Goal: Information Seeking & Learning: Learn about a topic

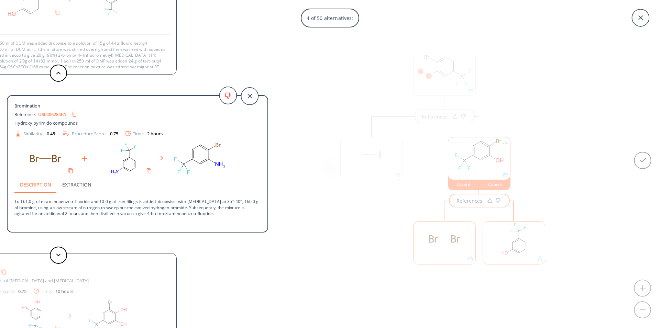
click at [428, 97] on div "4 of 50 alternatives: Bromination Reference: US06638936B1 Benzofurylpiperazine …" at bounding box center [330, 164] width 660 height 328
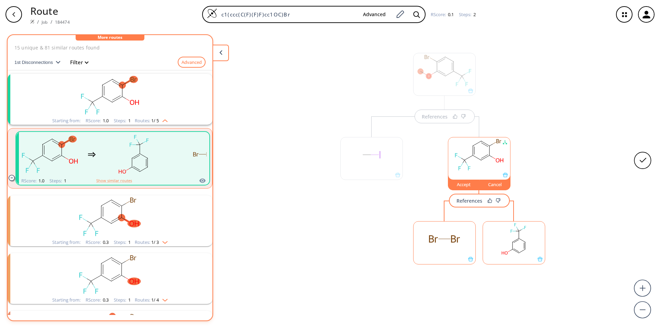
click at [463, 185] on div "Accept" at bounding box center [463, 184] width 31 height 4
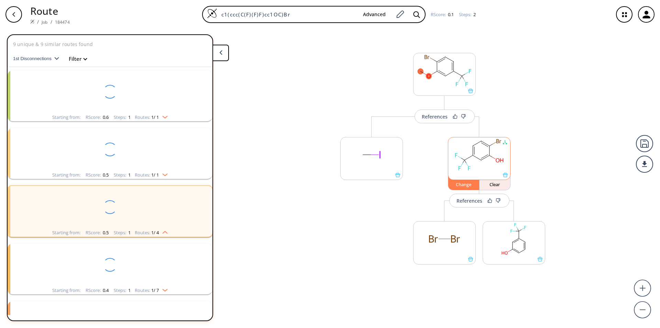
scroll to position [131, 0]
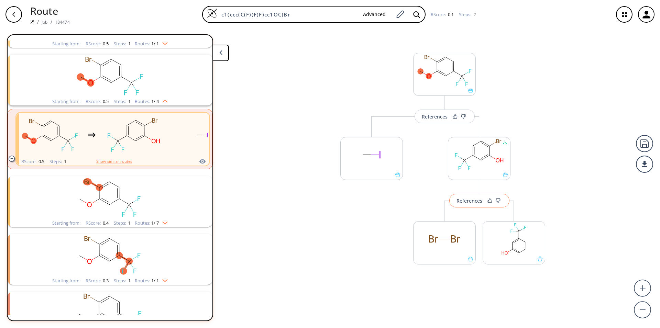
click at [471, 202] on div "References" at bounding box center [469, 201] width 26 height 4
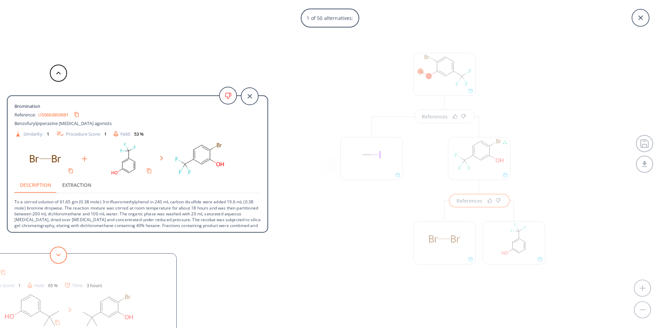
click at [59, 257] on button at bounding box center [58, 255] width 17 height 17
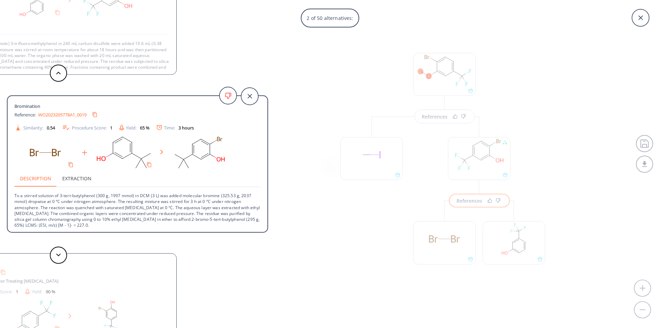
click at [62, 117] on link "WO2023205778A1_0019" at bounding box center [62, 114] width 48 height 4
click at [57, 257] on button at bounding box center [58, 255] width 17 height 17
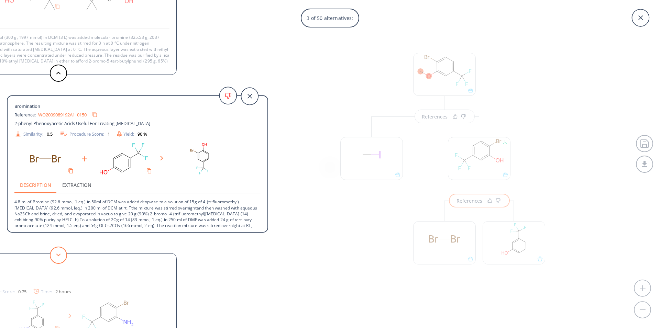
click at [58, 257] on button at bounding box center [58, 255] width 17 height 17
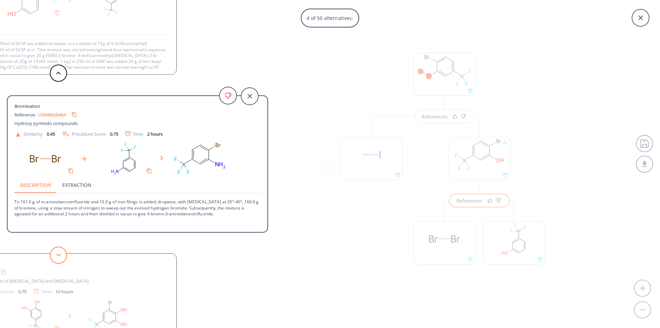
click at [58, 257] on button at bounding box center [58, 255] width 17 height 17
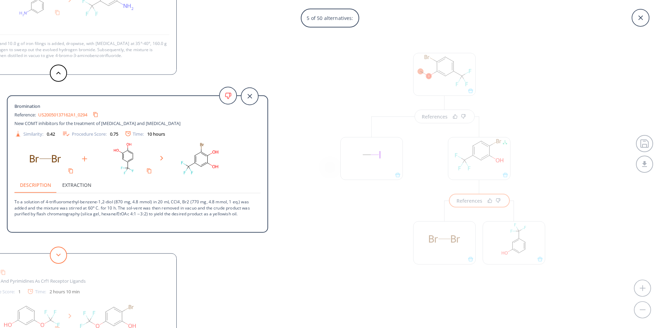
click at [58, 257] on button at bounding box center [58, 255] width 17 height 17
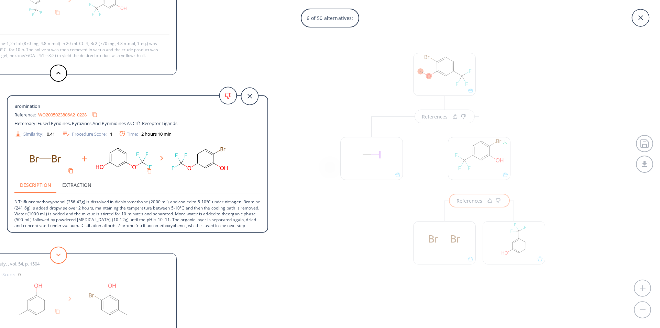
click at [58, 257] on button at bounding box center [58, 255] width 17 height 17
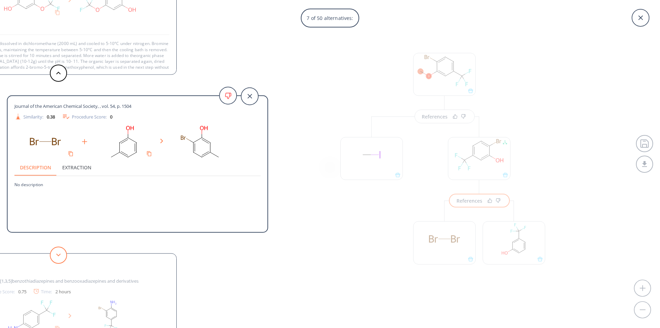
click at [56, 260] on button at bounding box center [58, 255] width 17 height 17
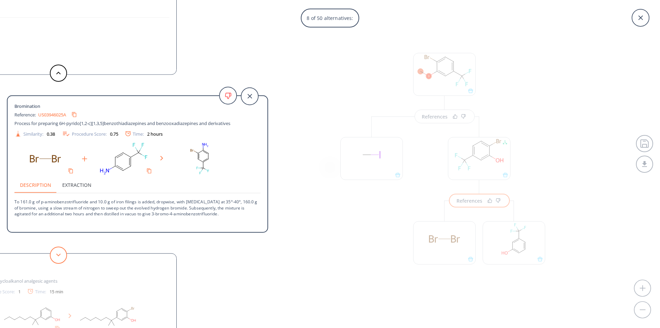
click at [59, 256] on polygon at bounding box center [58, 255] width 4 height 3
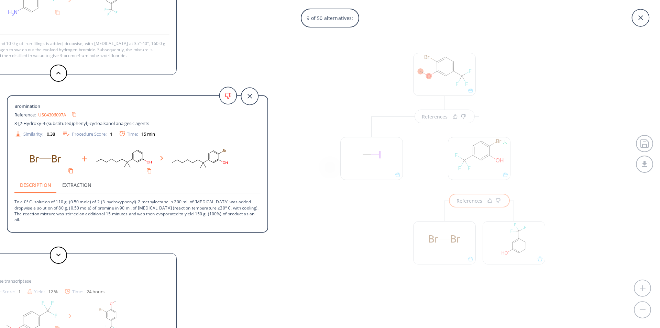
click at [36, 280] on div "Bromination Reference: US07273863B1_0994 Benzophenones as inhibitors of reverse…" at bounding box center [45, 322] width 261 height 137
click at [59, 255] on polygon at bounding box center [58, 255] width 4 height 3
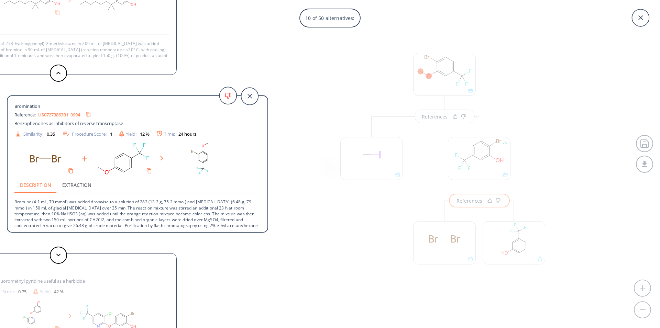
click at [62, 115] on link "US07273863B1_0994" at bounding box center [59, 114] width 42 height 4
click at [59, 255] on icon at bounding box center [58, 255] width 5 height 3
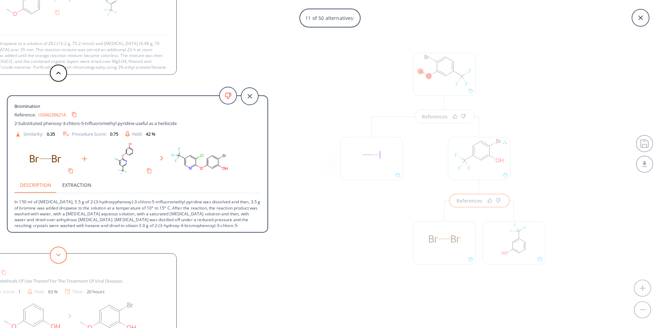
click at [57, 257] on button at bounding box center [58, 255] width 17 height 17
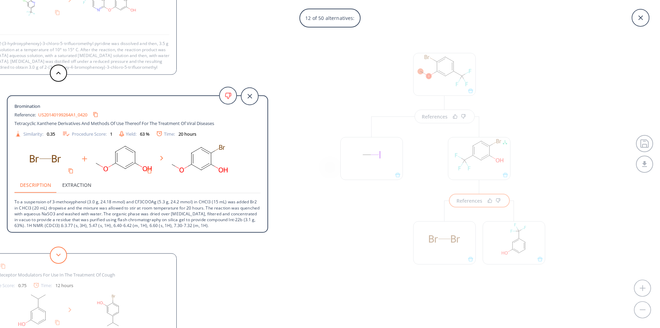
click at [57, 257] on button at bounding box center [58, 255] width 17 height 17
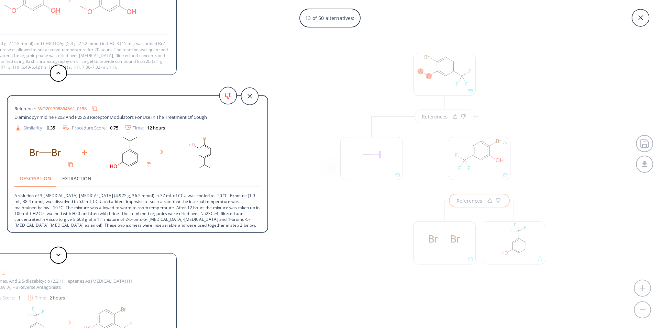
click at [63, 109] on link "WO2017058645A1_0158" at bounding box center [62, 108] width 48 height 4
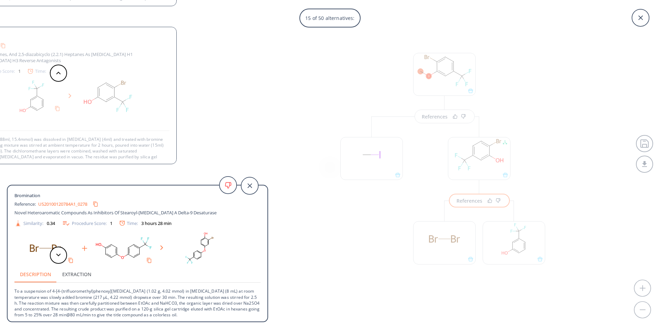
scroll to position [1, 0]
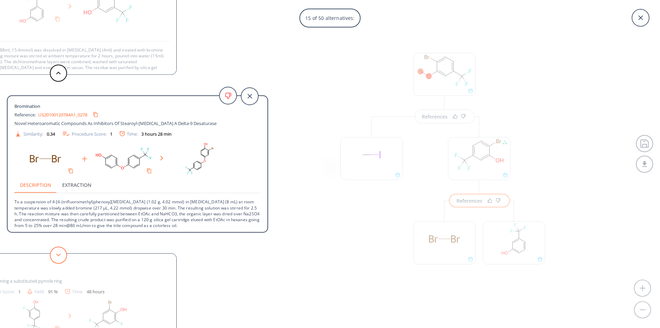
click at [57, 260] on button at bounding box center [58, 255] width 17 height 17
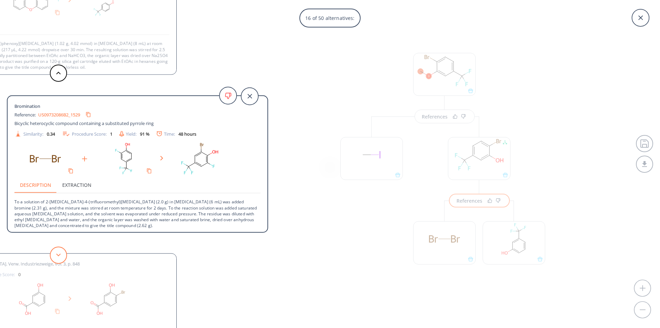
click at [60, 260] on button at bounding box center [58, 255] width 17 height 17
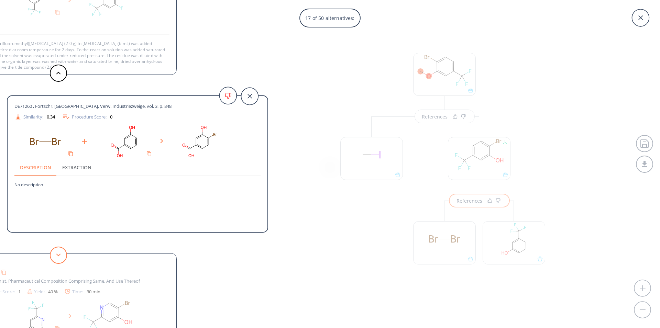
click at [60, 259] on button at bounding box center [58, 255] width 17 height 17
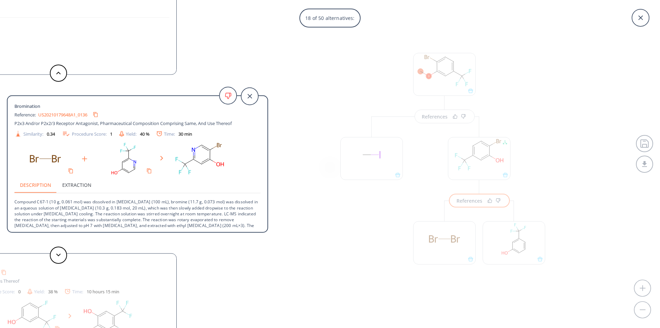
click at [61, 114] on link "US20210179648A1_0136" at bounding box center [62, 114] width 49 height 4
